Goal: Find specific page/section: Find specific page/section

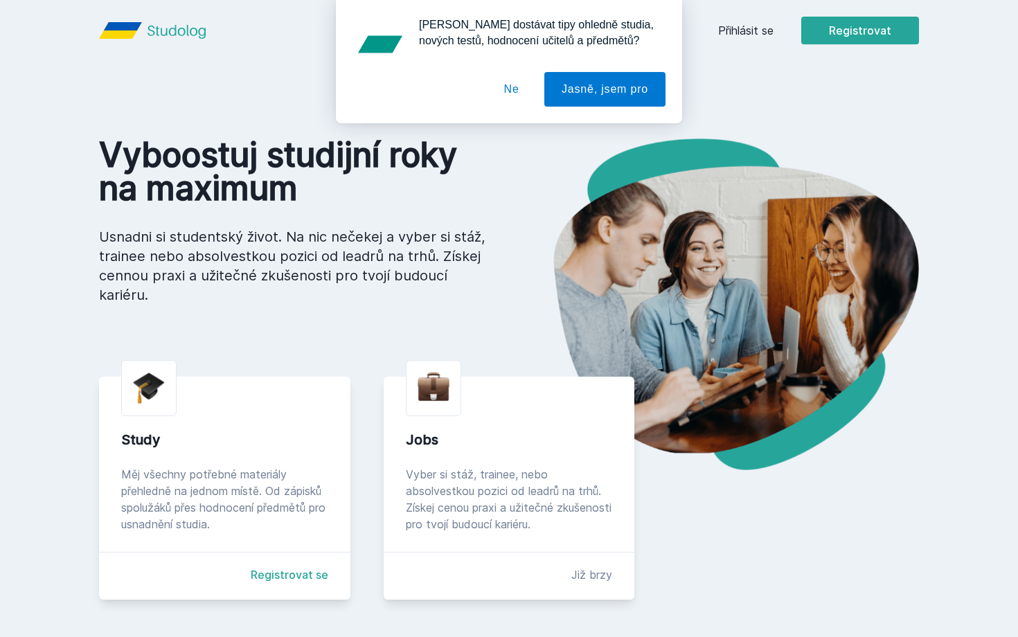
click at [749, 34] on div "[PERSON_NAME] dostávat tipy ohledně studia, nových testů, hodnocení učitelů a p…" at bounding box center [509, 61] width 1018 height 123
click at [752, 25] on div "[PERSON_NAME] dostávat tipy ohledně studia, nových testů, hodnocení učitelů a p…" at bounding box center [509, 61] width 1018 height 123
click at [518, 87] on button "Ne" at bounding box center [512, 89] width 50 height 35
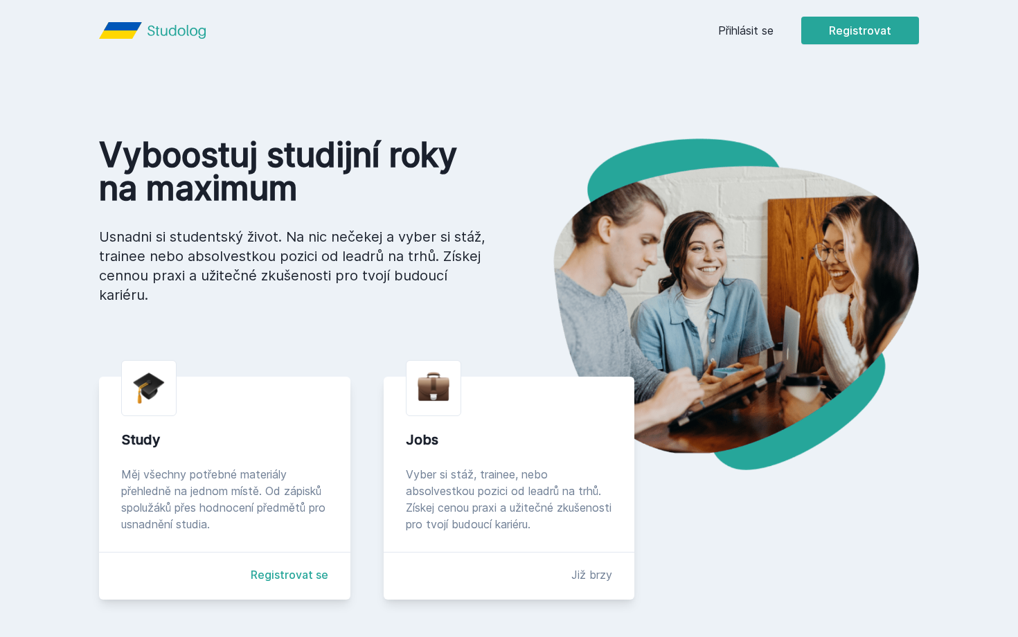
click at [752, 30] on link "Přihlásit se" at bounding box center [745, 30] width 55 height 17
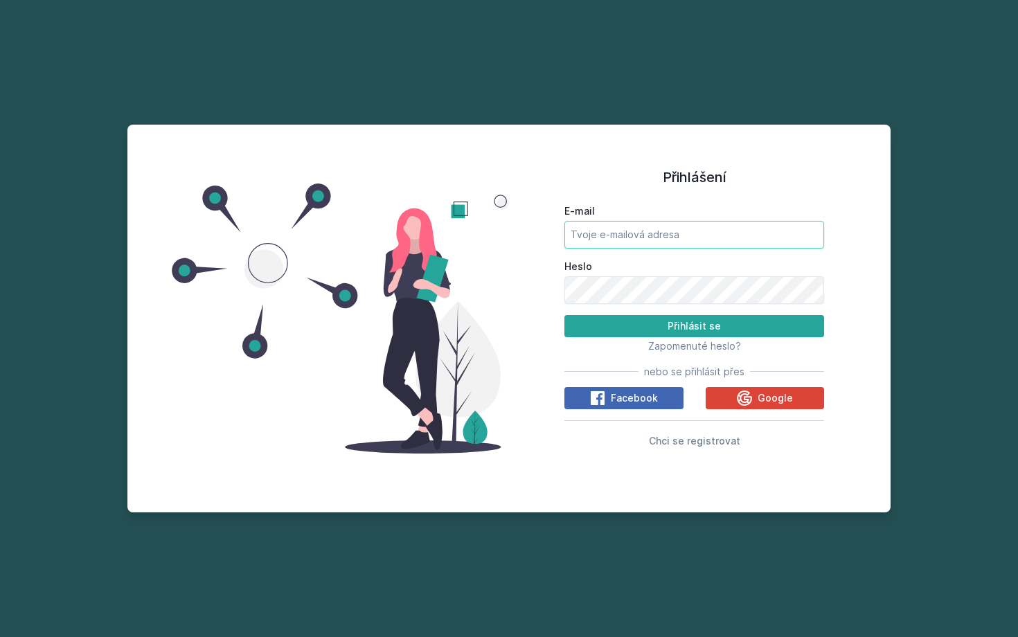
click at [610, 239] on input "E-mail" at bounding box center [695, 235] width 260 height 28
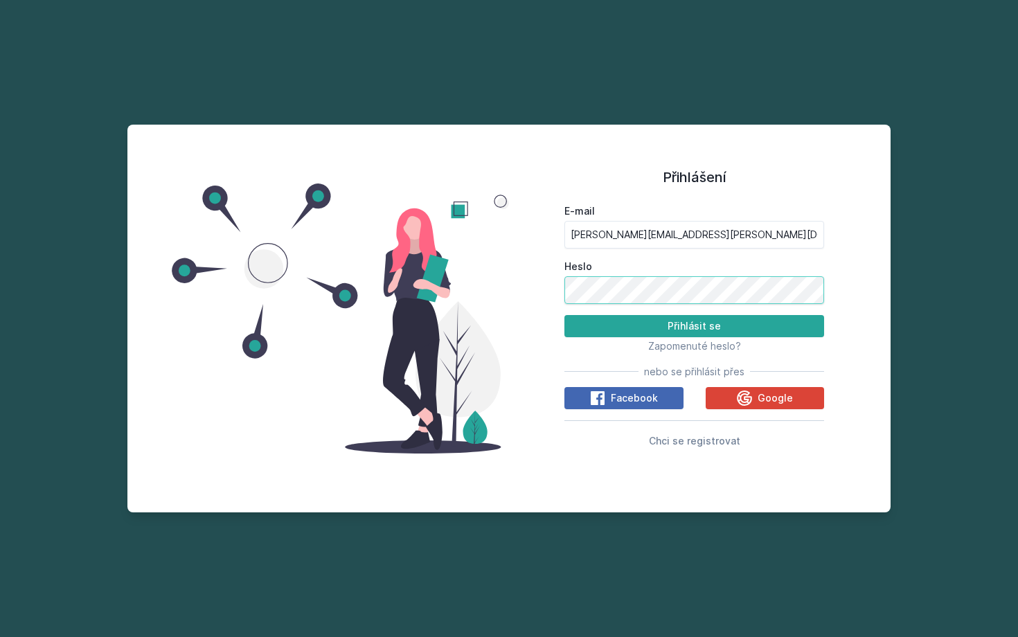
click at [565, 315] on button "Přihlásit se" at bounding box center [695, 326] width 260 height 22
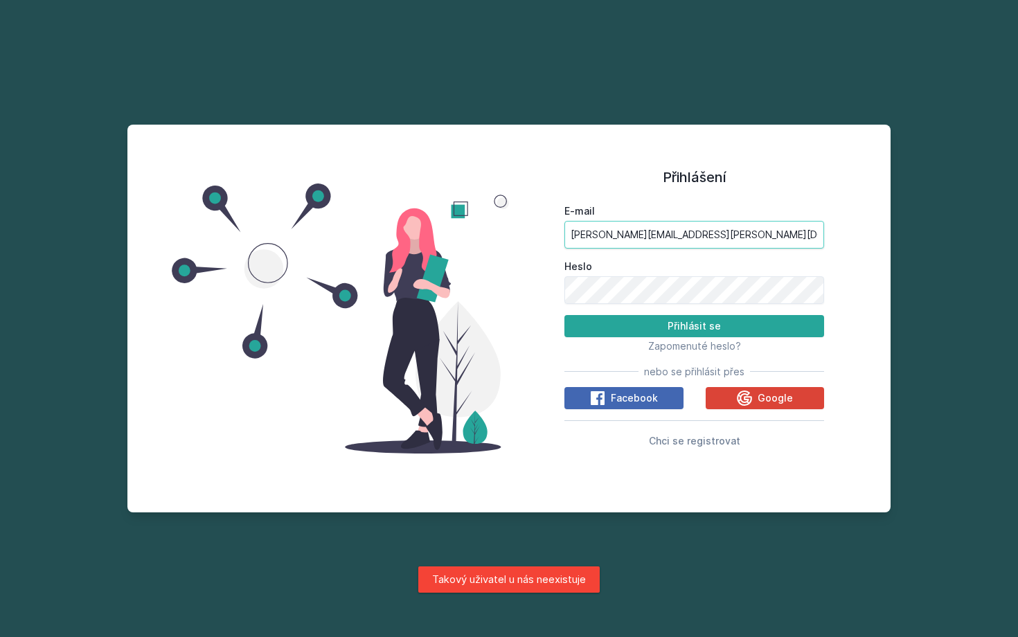
click at [684, 236] on input "[PERSON_NAME][EMAIL_ADDRESS][PERSON_NAME][DOMAIN_NAME]" at bounding box center [695, 235] width 260 height 28
drag, startPoint x: 691, startPoint y: 238, endPoint x: 619, endPoint y: 237, distance: 71.3
click at [619, 237] on input "[PERSON_NAME][EMAIL_ADDRESS][PERSON_NAME][DOMAIN_NAME]" at bounding box center [695, 235] width 260 height 28
type input "[PERSON_NAME][EMAIL_ADDRESS][PERSON_NAME][DOMAIN_NAME]"
click at [628, 321] on button "Přihlásit se" at bounding box center [695, 326] width 260 height 22
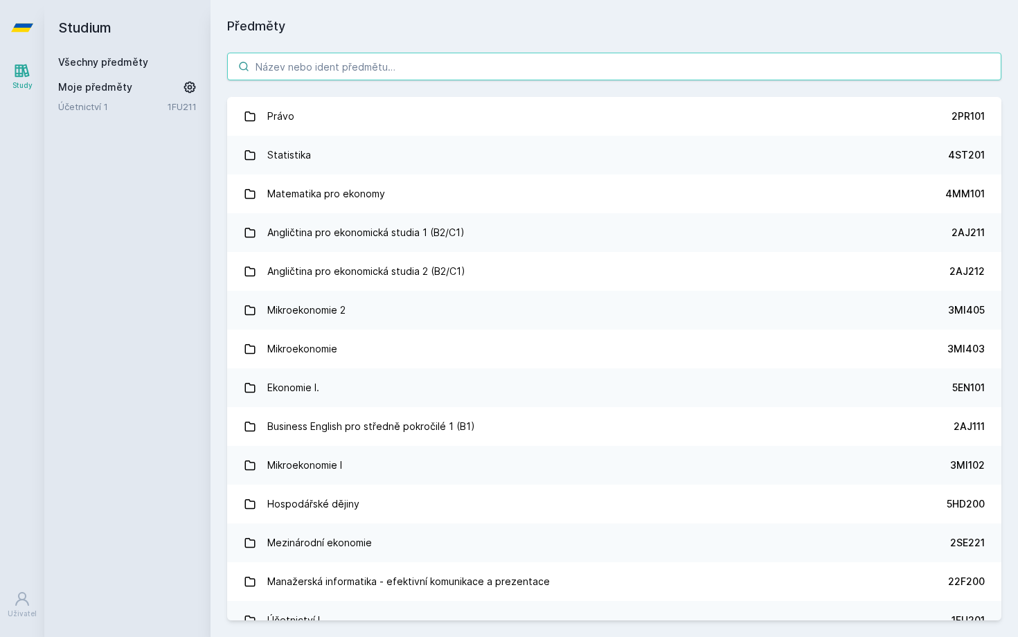
click at [292, 62] on input "search" at bounding box center [614, 67] width 774 height 28
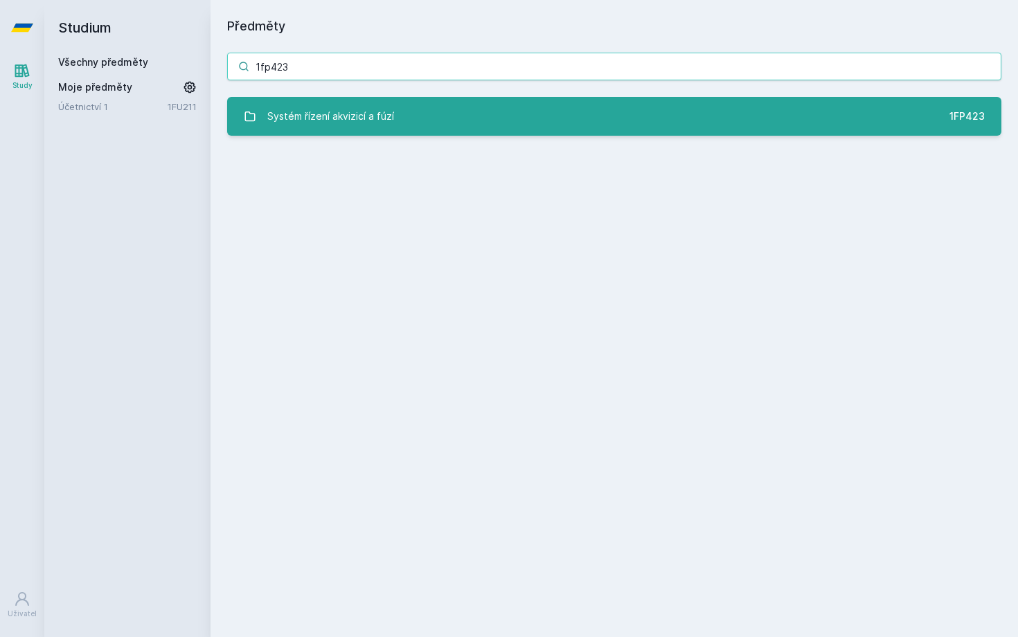
type input "1fp423"
click at [340, 109] on div "Systém řízení akvizicí a fúzí" at bounding box center [330, 117] width 127 height 28
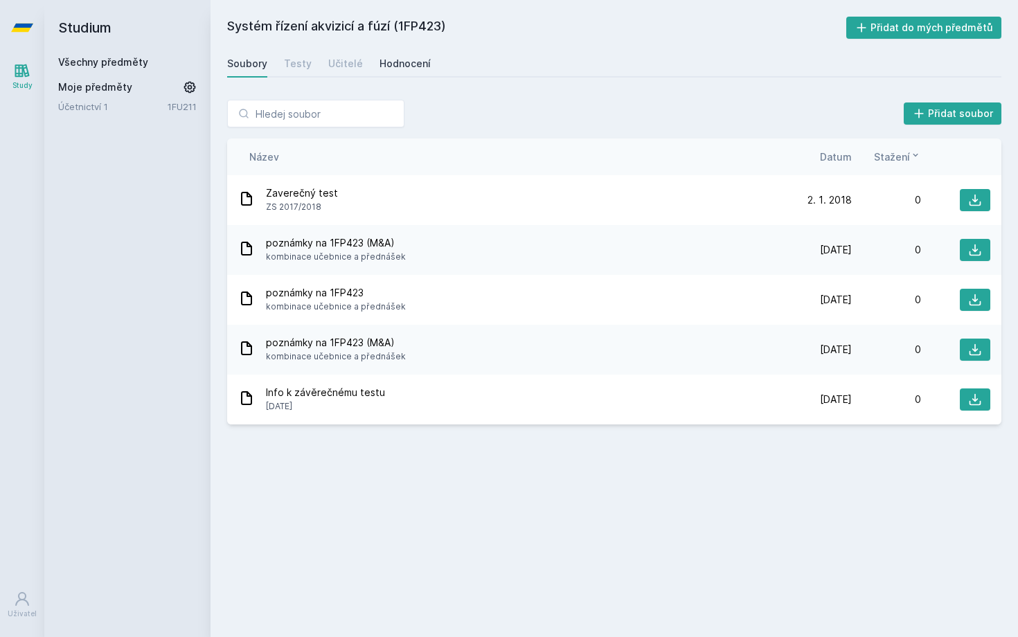
click at [394, 59] on div "Hodnocení" at bounding box center [405, 64] width 51 height 14
